Goal: Task Accomplishment & Management: Manage account settings

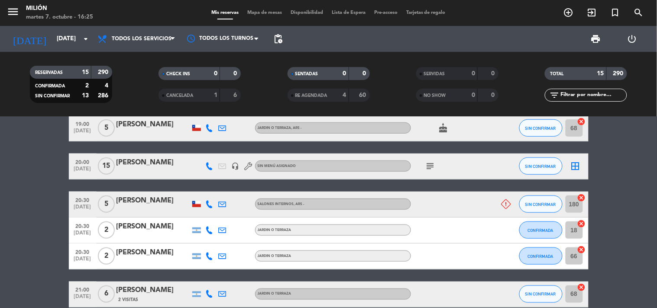
scroll to position [256, 0]
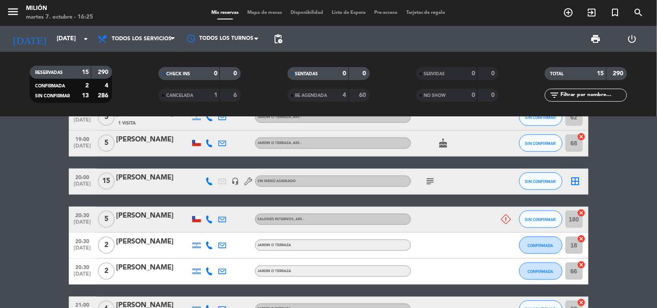
click at [508, 219] on icon at bounding box center [507, 220] width 10 height 10
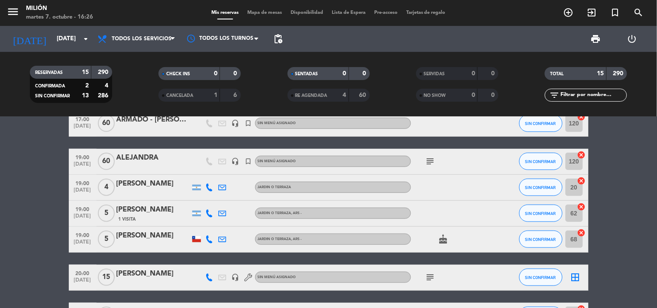
scroll to position [192, 0]
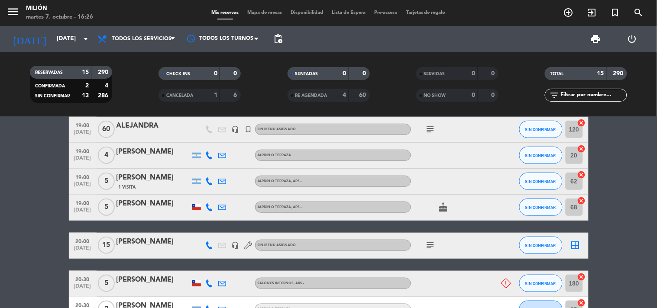
click at [431, 245] on icon "subject" at bounding box center [430, 245] width 10 height 10
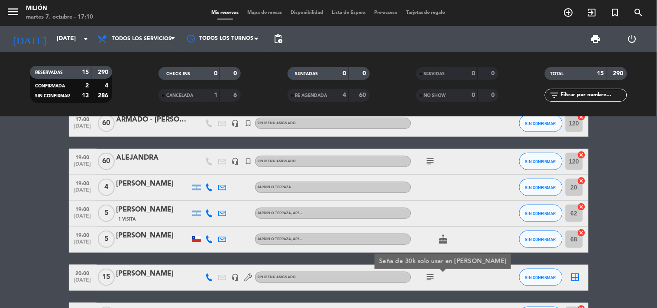
click at [429, 162] on icon "subject" at bounding box center [430, 161] width 10 height 10
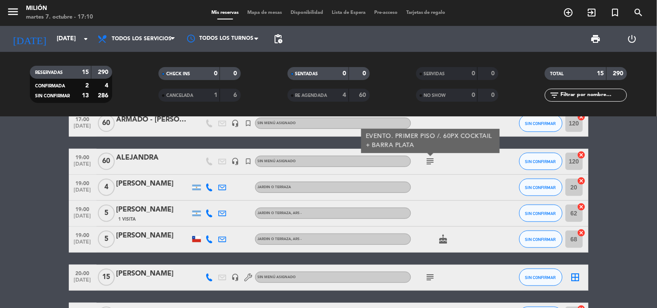
click at [428, 276] on icon "subject" at bounding box center [430, 278] width 10 height 10
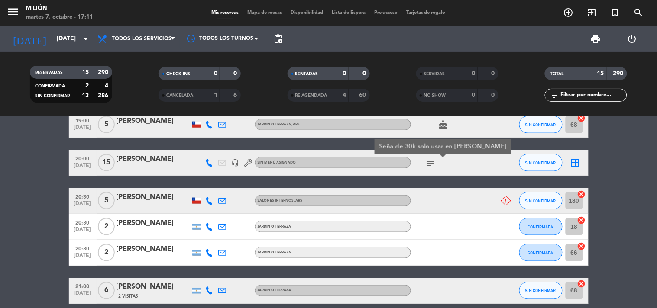
scroll to position [289, 0]
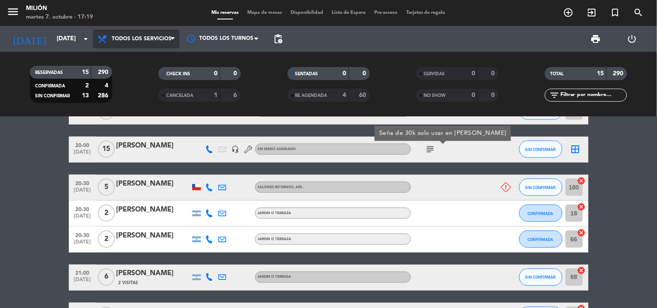
click at [171, 37] on icon at bounding box center [173, 39] width 4 height 7
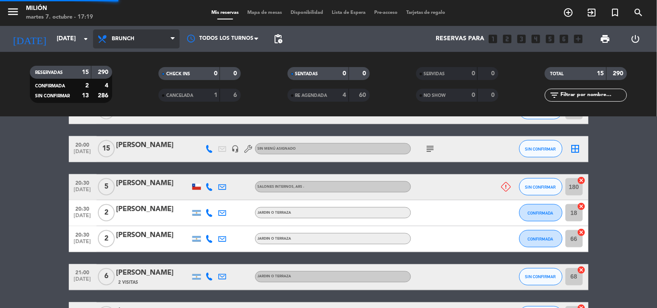
click at [120, 95] on div "menu Milión [DATE] 7. octubre - 17:19 Mis reservas Mapa de mesas Disponibilidad…" at bounding box center [328, 58] width 657 height 117
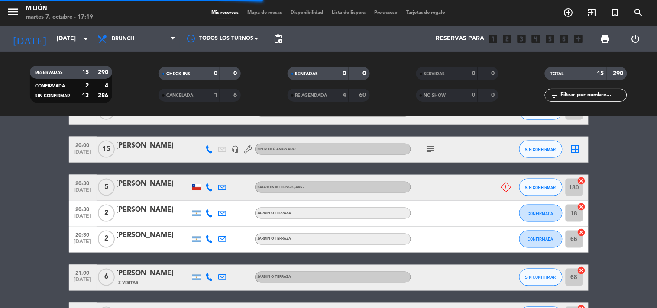
scroll to position [33, 0]
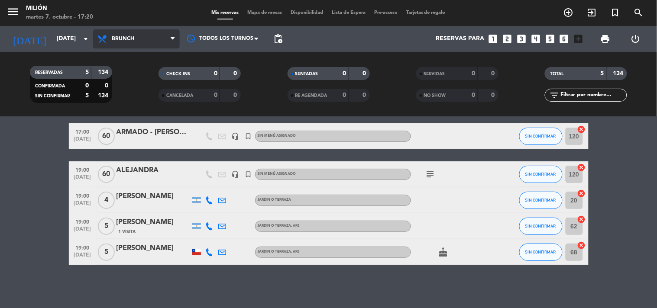
click at [172, 33] on span "Brunch" at bounding box center [136, 38] width 87 height 19
click at [123, 130] on ng-component "menu Milión [DATE] 7. octubre - 17:20 Mis reservas Mapa de mesas Disponibilidad…" at bounding box center [328, 154] width 657 height 308
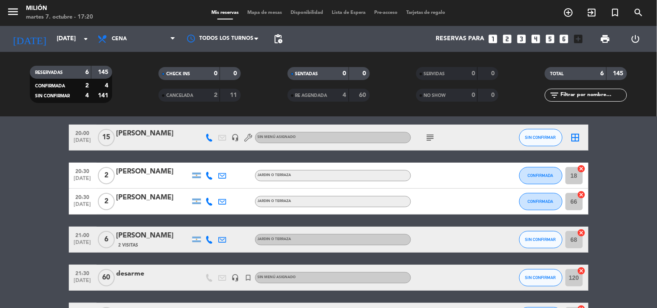
scroll to position [0, 0]
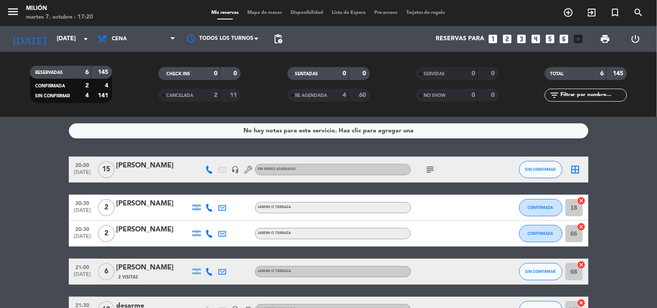
click at [430, 165] on icon "subject" at bounding box center [430, 170] width 10 height 10
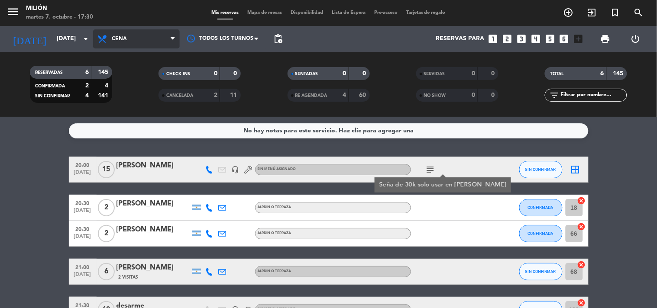
click at [146, 30] on span "Cena" at bounding box center [136, 38] width 87 height 19
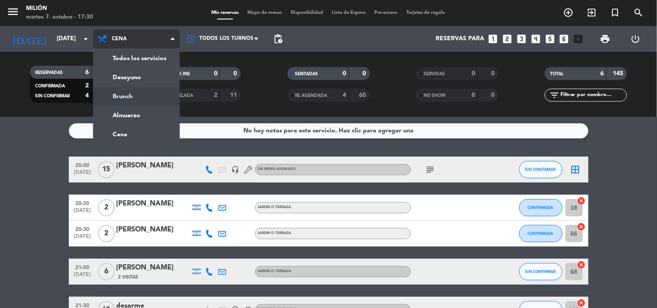
click at [144, 100] on div "menu Milión [DATE] 7. octubre - 17:30 Mis reservas Mapa de mesas Disponibilidad…" at bounding box center [328, 58] width 657 height 117
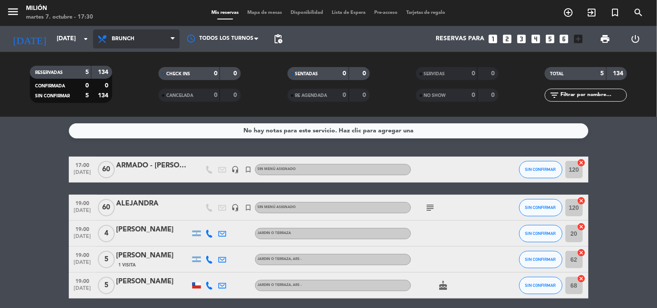
click at [121, 45] on span "Brunch" at bounding box center [136, 38] width 87 height 19
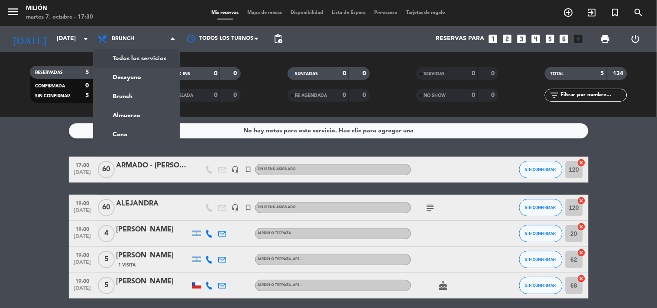
click at [127, 53] on div "menu Milión [DATE] 7. octubre - 17:30 Mis reservas Mapa de mesas Disponibilidad…" at bounding box center [328, 58] width 657 height 117
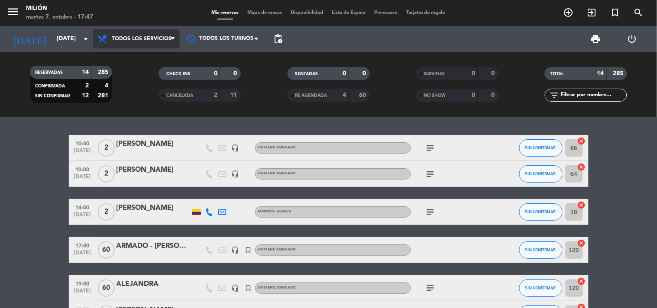
click at [172, 39] on icon at bounding box center [173, 39] width 4 height 7
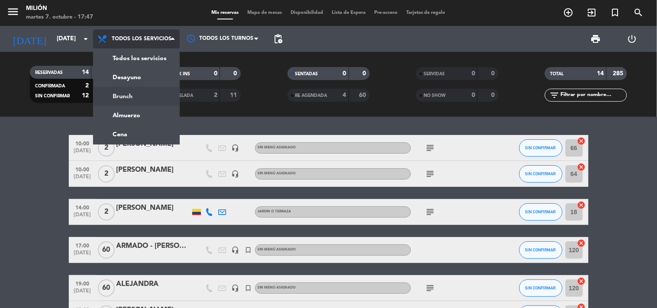
click at [131, 92] on div "menu Milión [DATE] 7. octubre - 17:47 Mis reservas Mapa de mesas Disponibilidad…" at bounding box center [328, 58] width 657 height 117
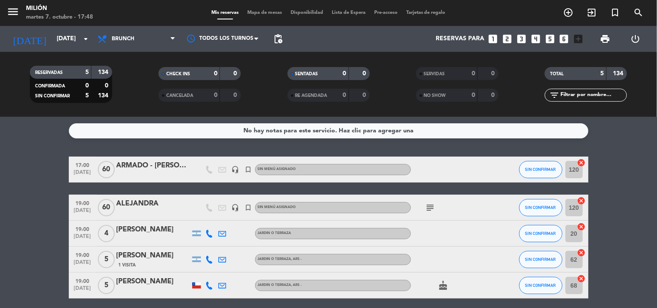
scroll to position [33, 0]
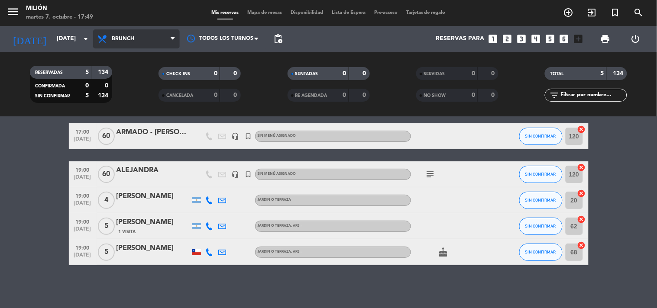
click at [175, 35] on span "Brunch" at bounding box center [136, 38] width 87 height 19
click at [126, 134] on ng-component "menu Milión [DATE] 7. octubre - 17:49 Mis reservas Mapa de mesas Disponibilidad…" at bounding box center [328, 154] width 657 height 308
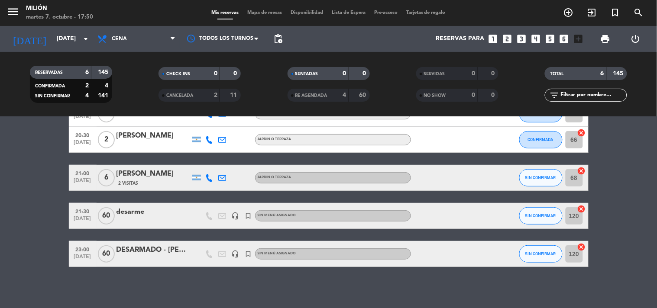
scroll to position [96, 0]
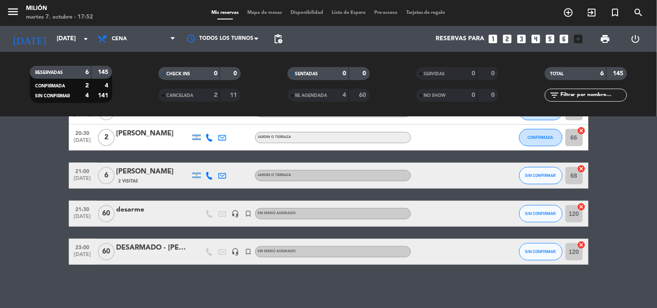
click at [368, 180] on div "JARDIN o TERRAZA" at bounding box center [333, 175] width 156 height 11
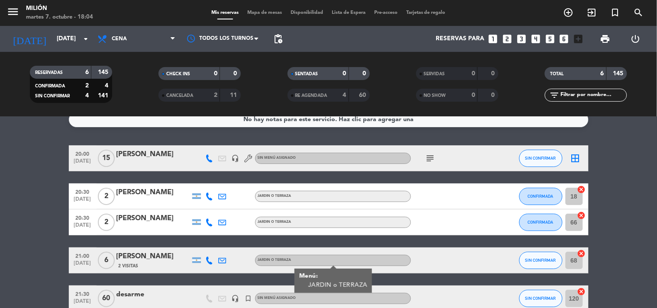
scroll to position [0, 0]
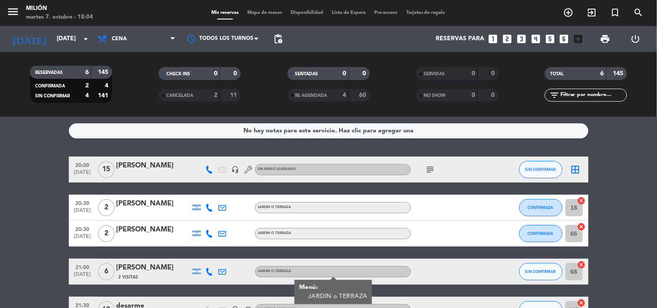
click at [79, 68] on div "6" at bounding box center [79, 73] width 17 height 10
click at [429, 165] on icon "subject" at bounding box center [430, 170] width 10 height 10
click at [523, 104] on div "TOTAL 6 145 filter_list" at bounding box center [586, 85] width 129 height 48
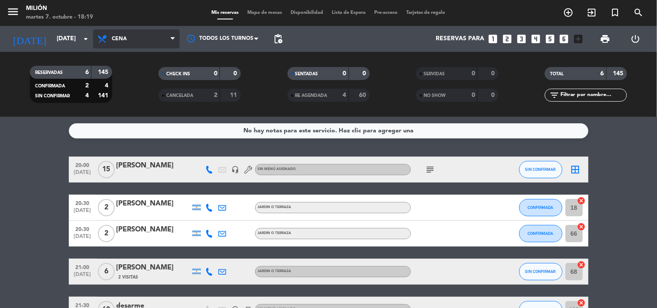
click at [124, 29] on span "Cena" at bounding box center [136, 38] width 87 height 19
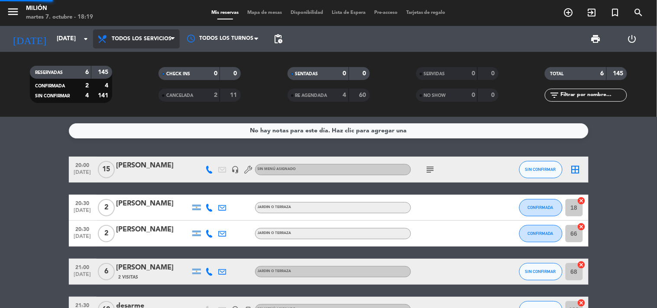
click at [127, 58] on div "menu Milión [DATE] 7. octubre - 18:19 Mis reservas Mapa de mesas Disponibilidad…" at bounding box center [328, 58] width 657 height 117
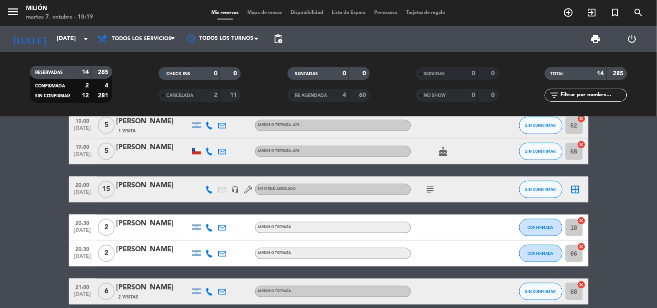
scroll to position [224, 0]
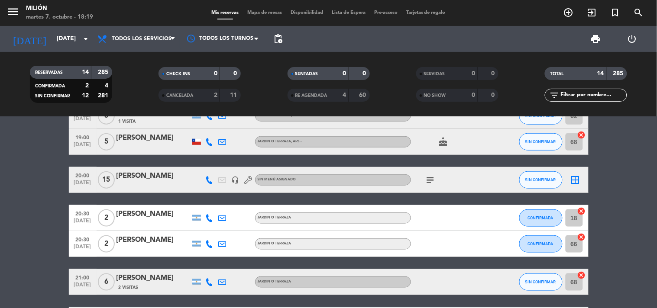
click at [423, 172] on div "subject" at bounding box center [450, 180] width 78 height 26
click at [427, 177] on icon "subject" at bounding box center [430, 180] width 10 height 10
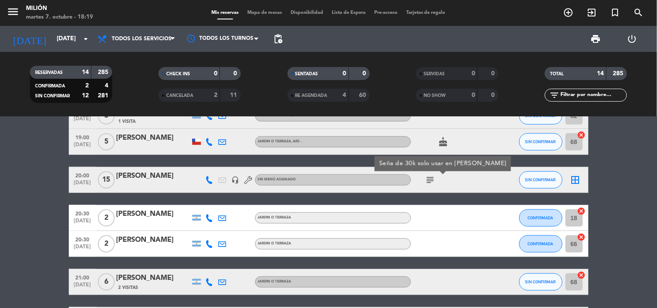
click at [428, 177] on icon "subject" at bounding box center [430, 180] width 10 height 10
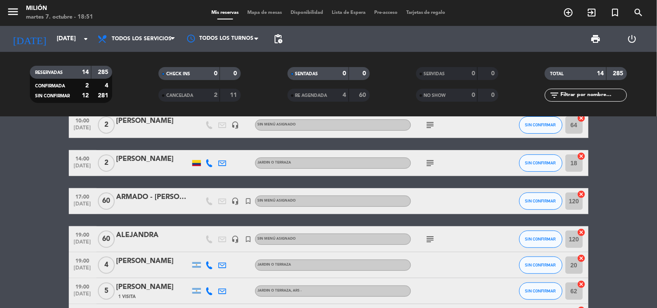
scroll to position [64, 0]
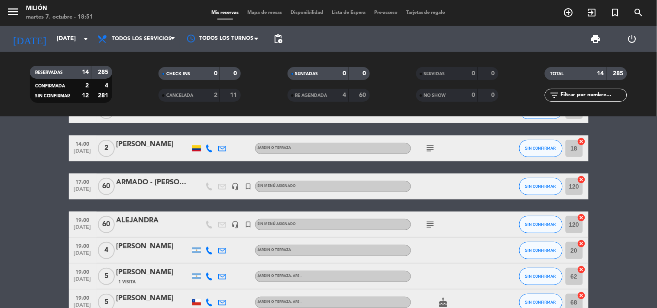
click at [615, 244] on bookings-row "10:00 [DATE] 2 [PERSON_NAME] headset_mic Sin menú asignado subject SIN CONFIRMA…" at bounding box center [328, 301] width 657 height 461
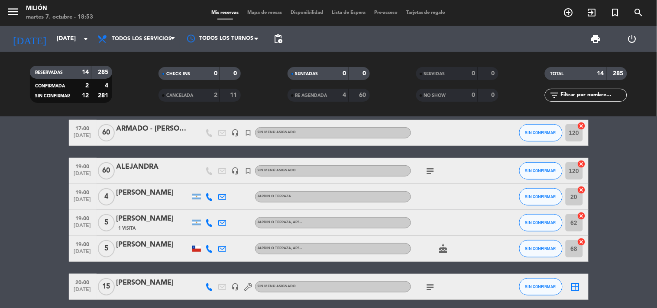
scroll to position [128, 0]
